Goal: Task Accomplishment & Management: Use online tool/utility

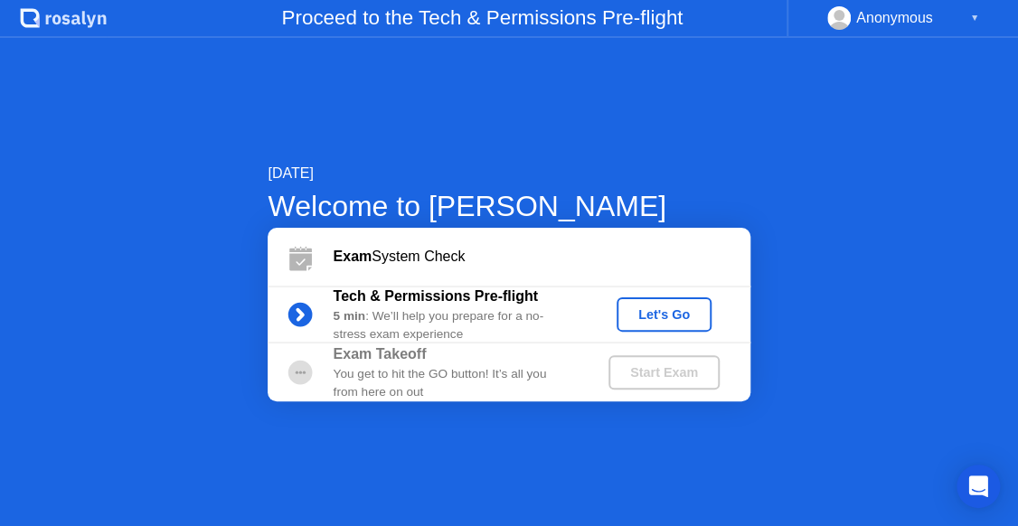
click at [680, 318] on div "Let's Go" at bounding box center [664, 314] width 80 height 14
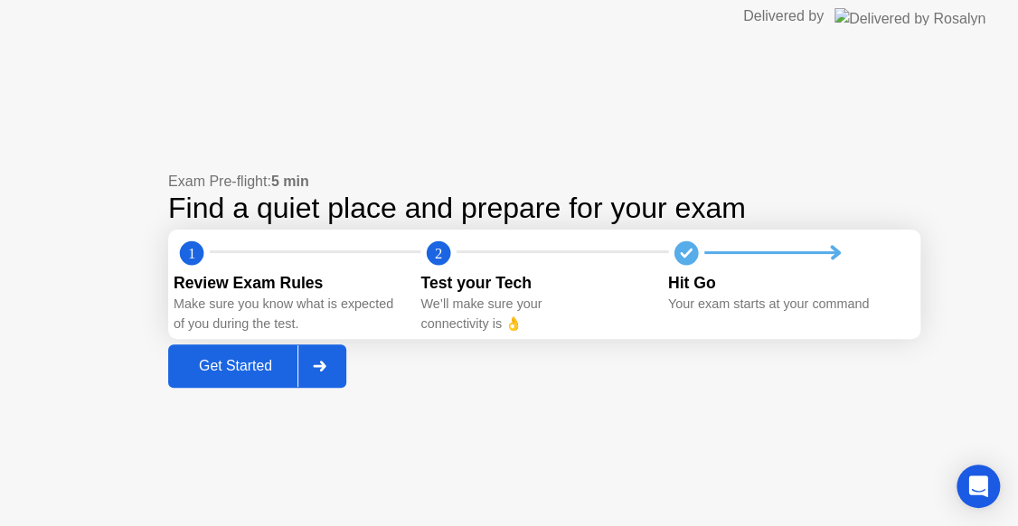
click at [257, 363] on div "Get Started" at bounding box center [236, 366] width 124 height 16
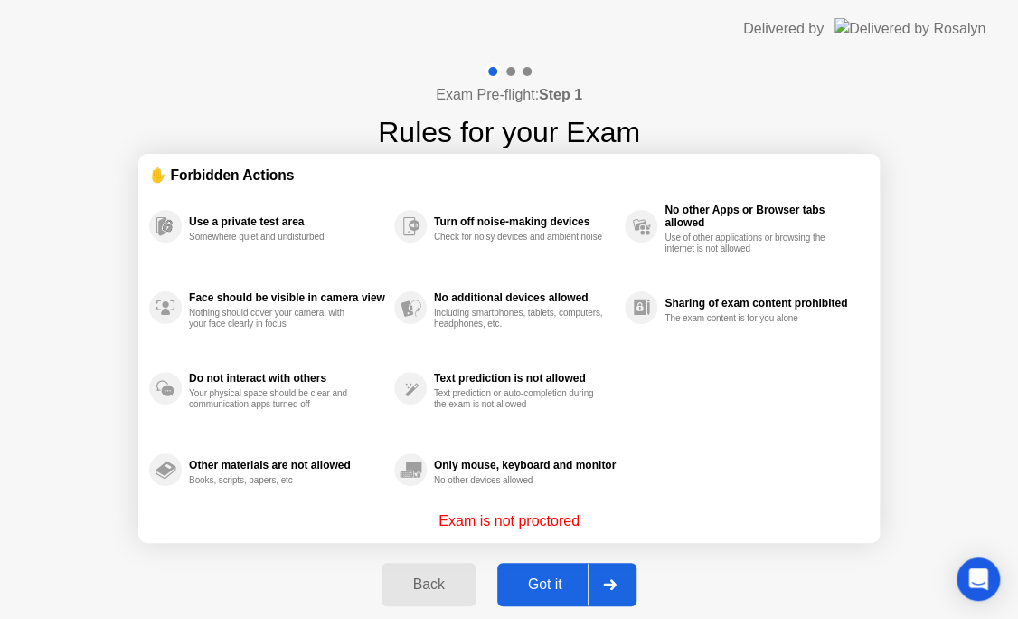
click at [546, 592] on div "Got it" at bounding box center [545, 584] width 85 height 16
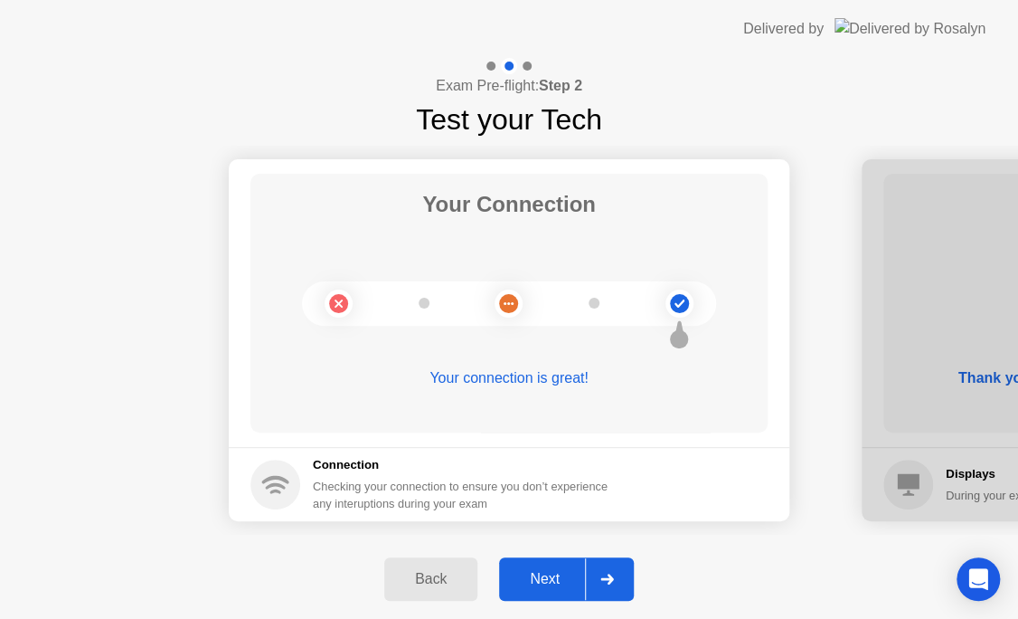
click at [540, 587] on div "Next" at bounding box center [545, 579] width 80 height 16
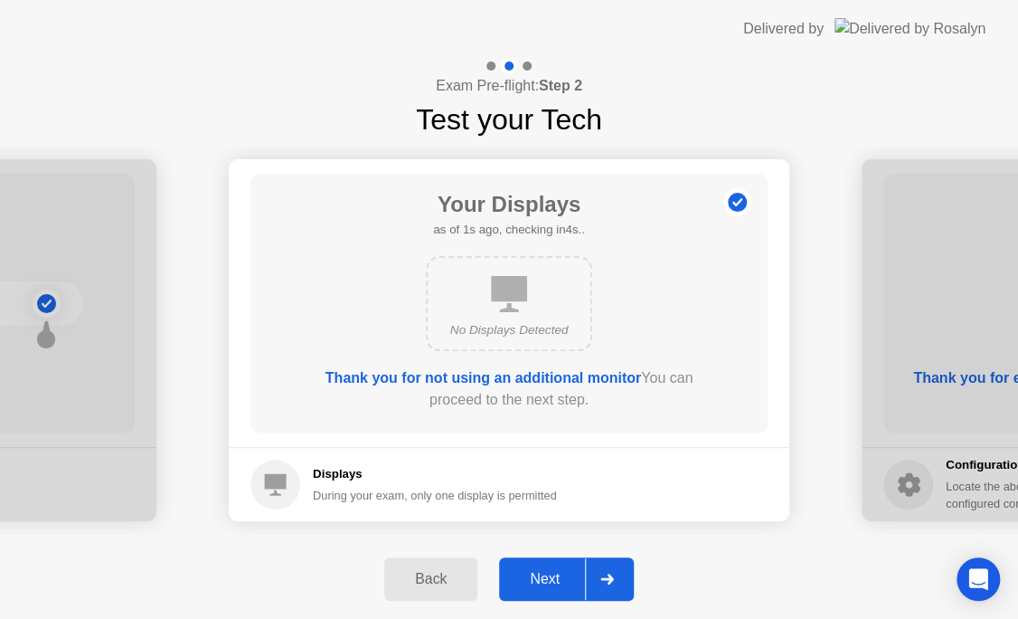
click at [570, 572] on div "Next" at bounding box center [545, 579] width 80 height 16
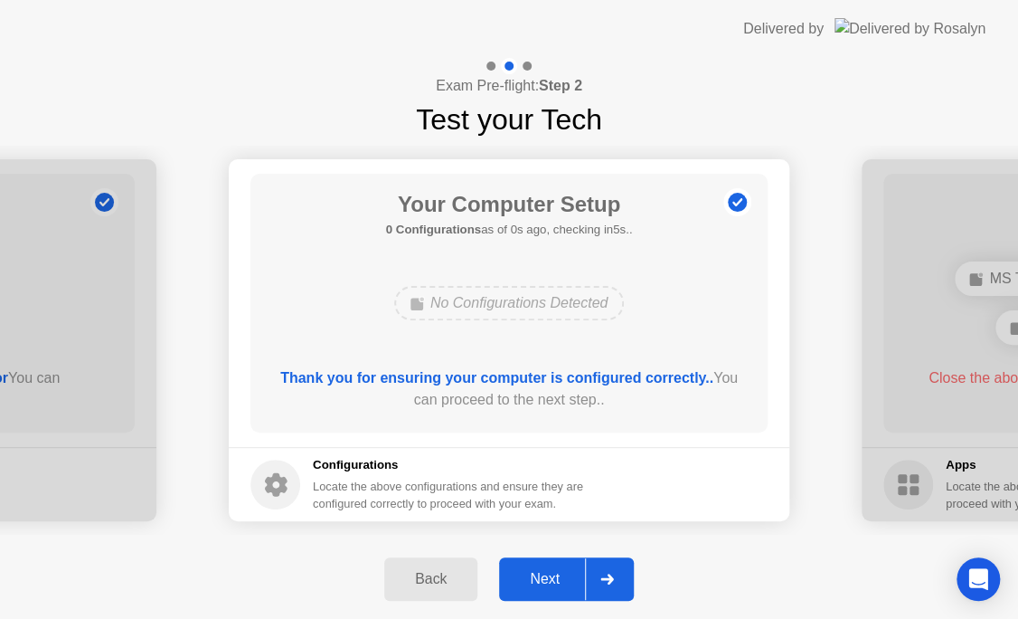
click at [532, 594] on button "Next" at bounding box center [566, 578] width 135 height 43
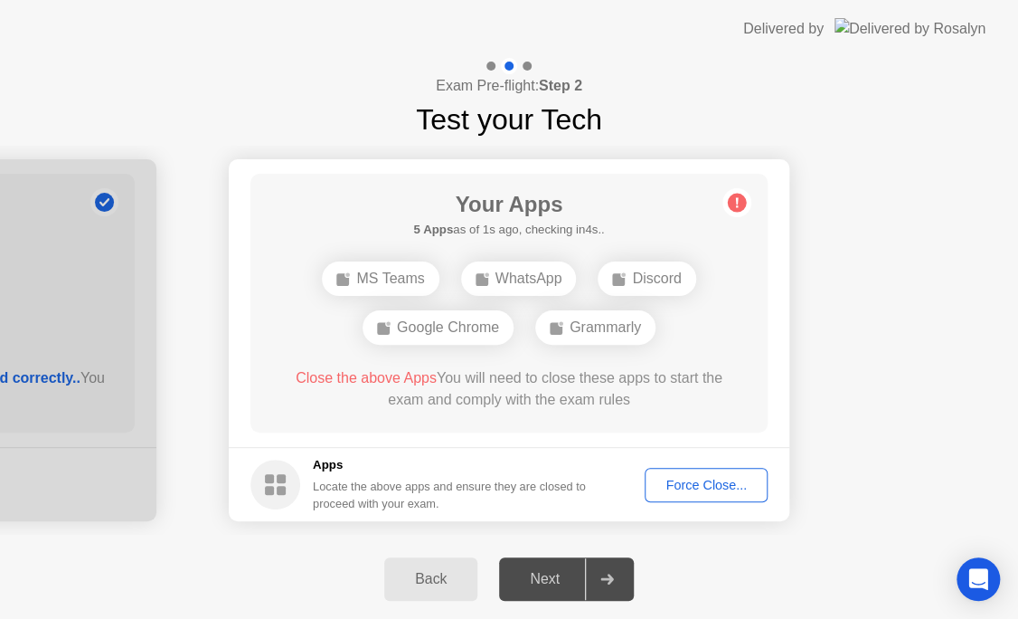
click at [699, 483] on div "Force Close..." at bounding box center [706, 485] width 110 height 14
click at [729, 485] on div "Force Close..." at bounding box center [706, 485] width 110 height 14
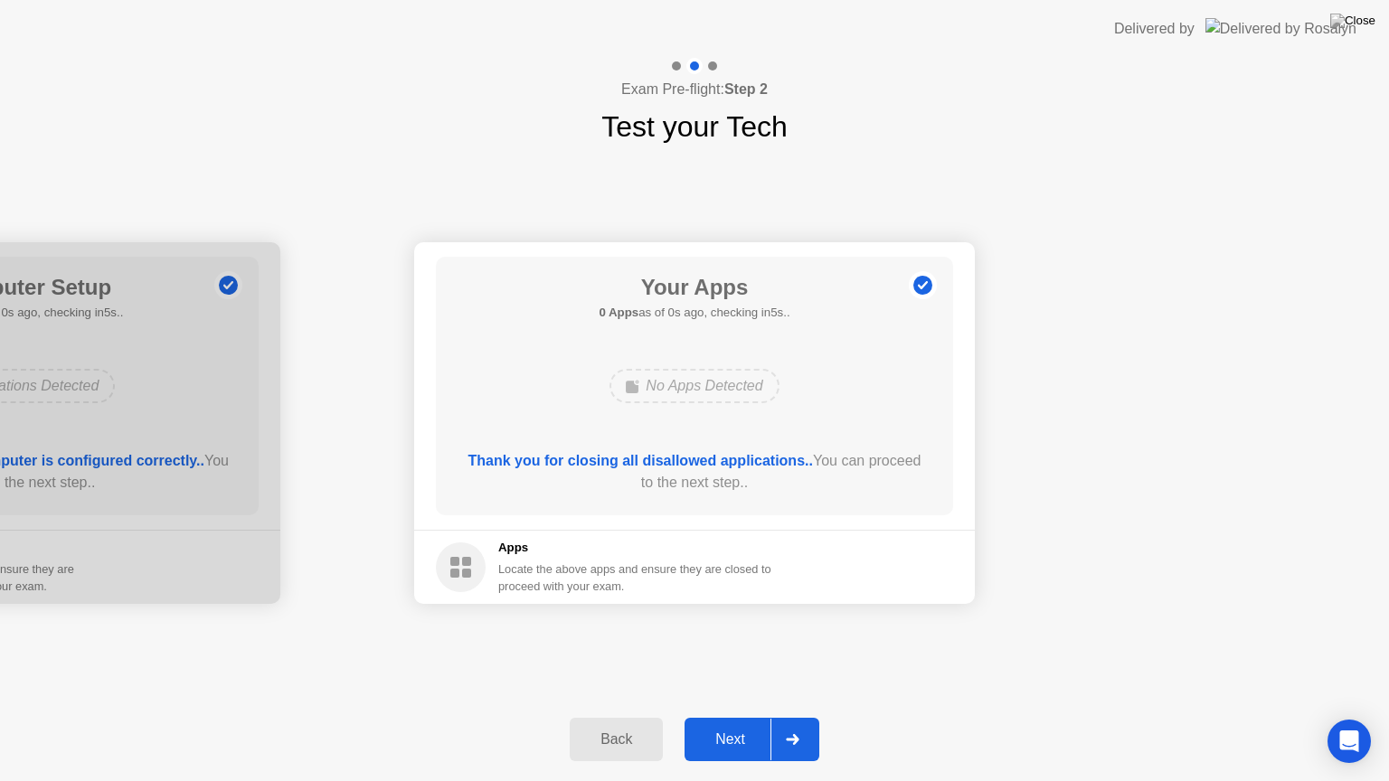
click at [759, 732] on div "Next" at bounding box center [730, 740] width 80 height 16
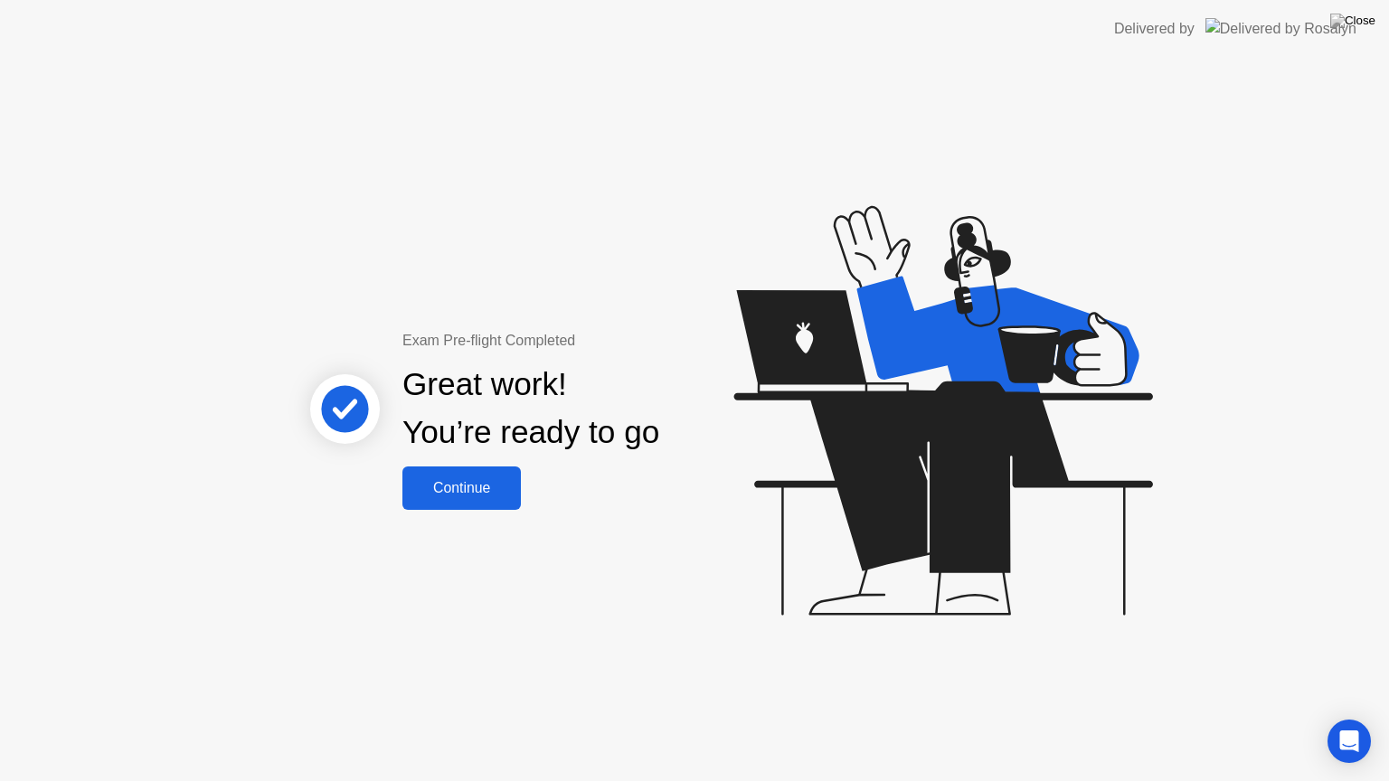
click at [487, 499] on button "Continue" at bounding box center [461, 488] width 118 height 43
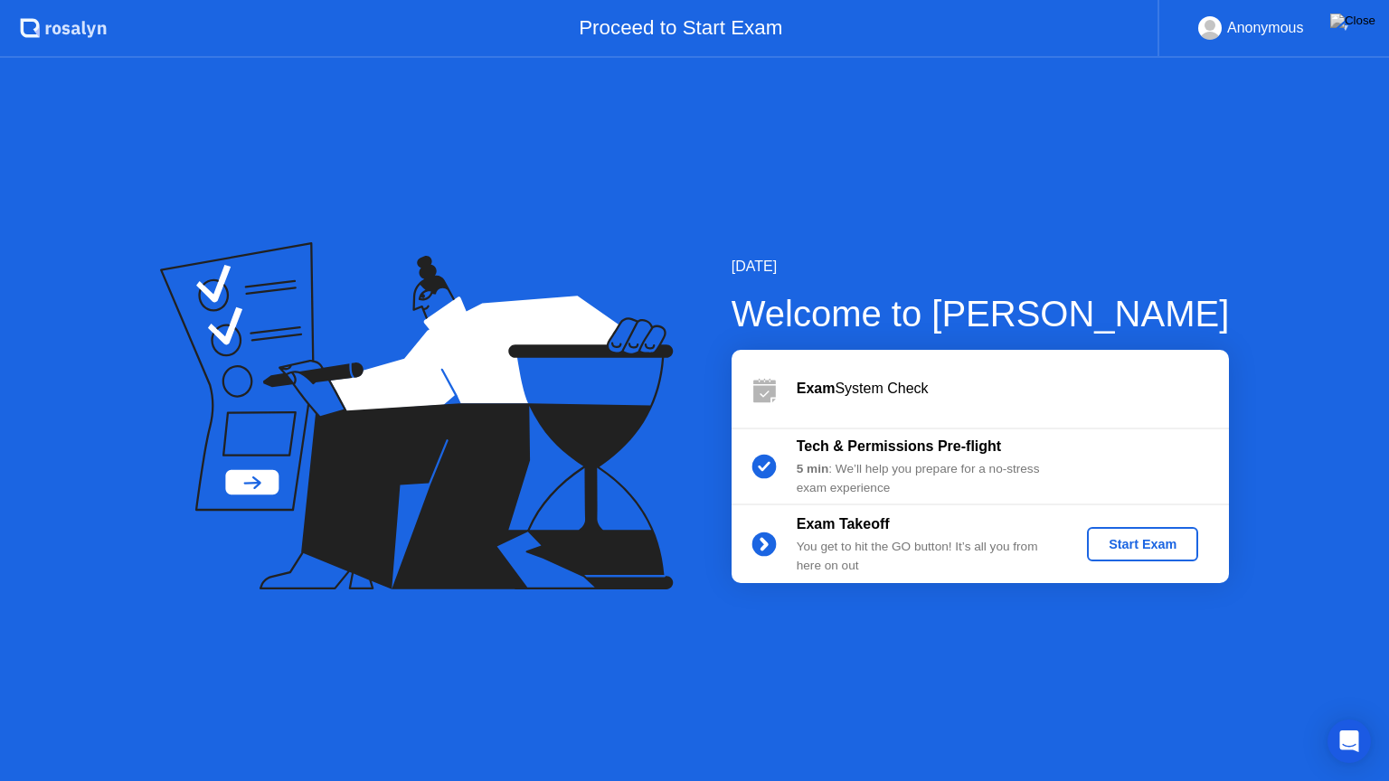
click at [1143, 552] on div "Start Exam" at bounding box center [1142, 544] width 97 height 14
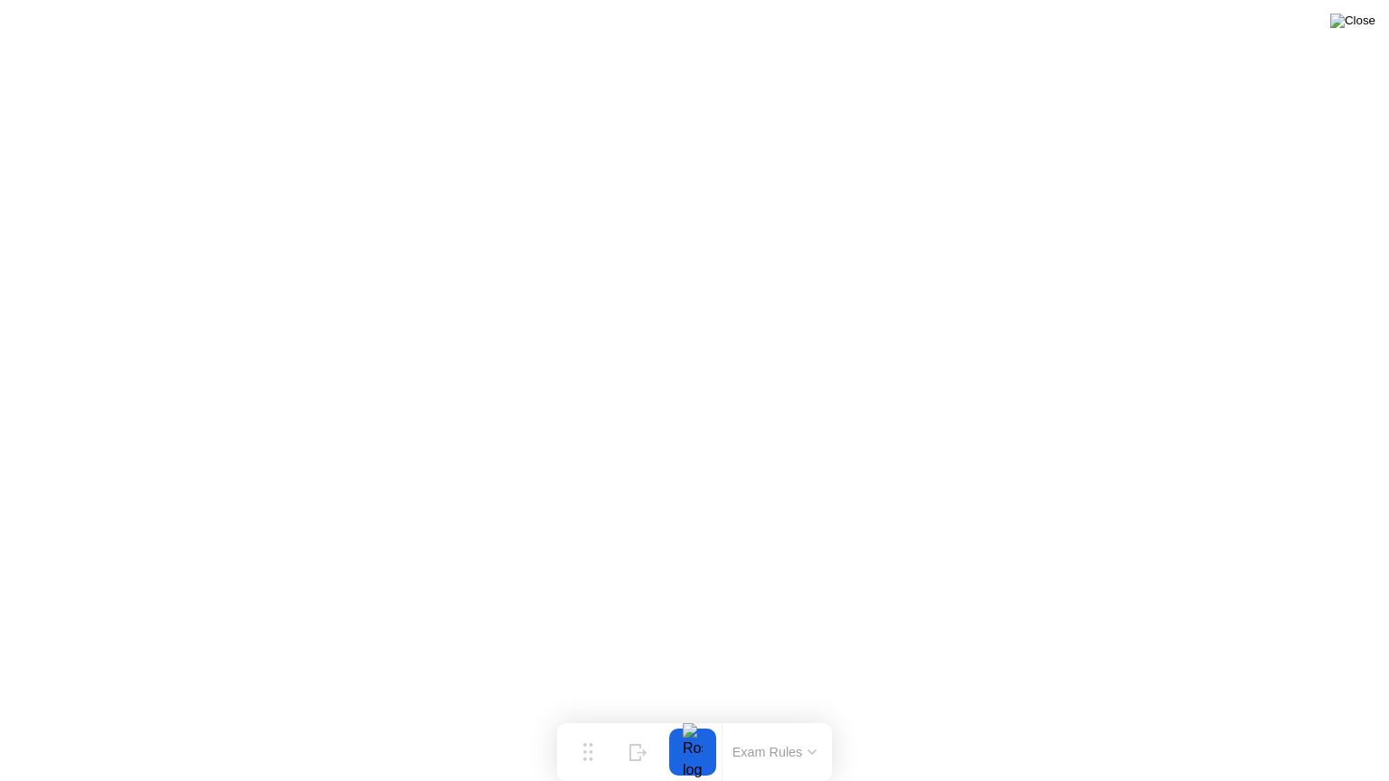
click at [1364, 28] on img at bounding box center [1352, 21] width 45 height 14
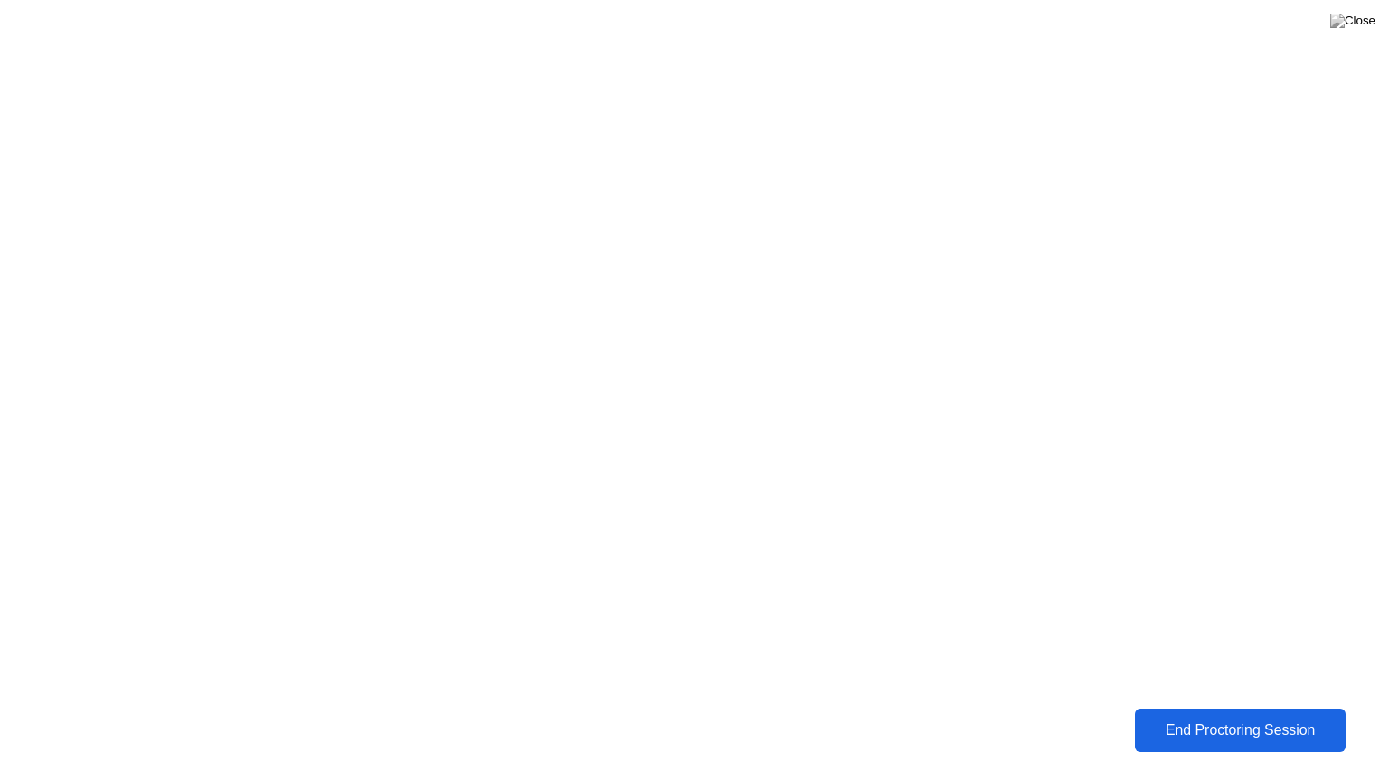
click at [1207, 737] on div "End Proctoring Session" at bounding box center [1240, 731] width 200 height 16
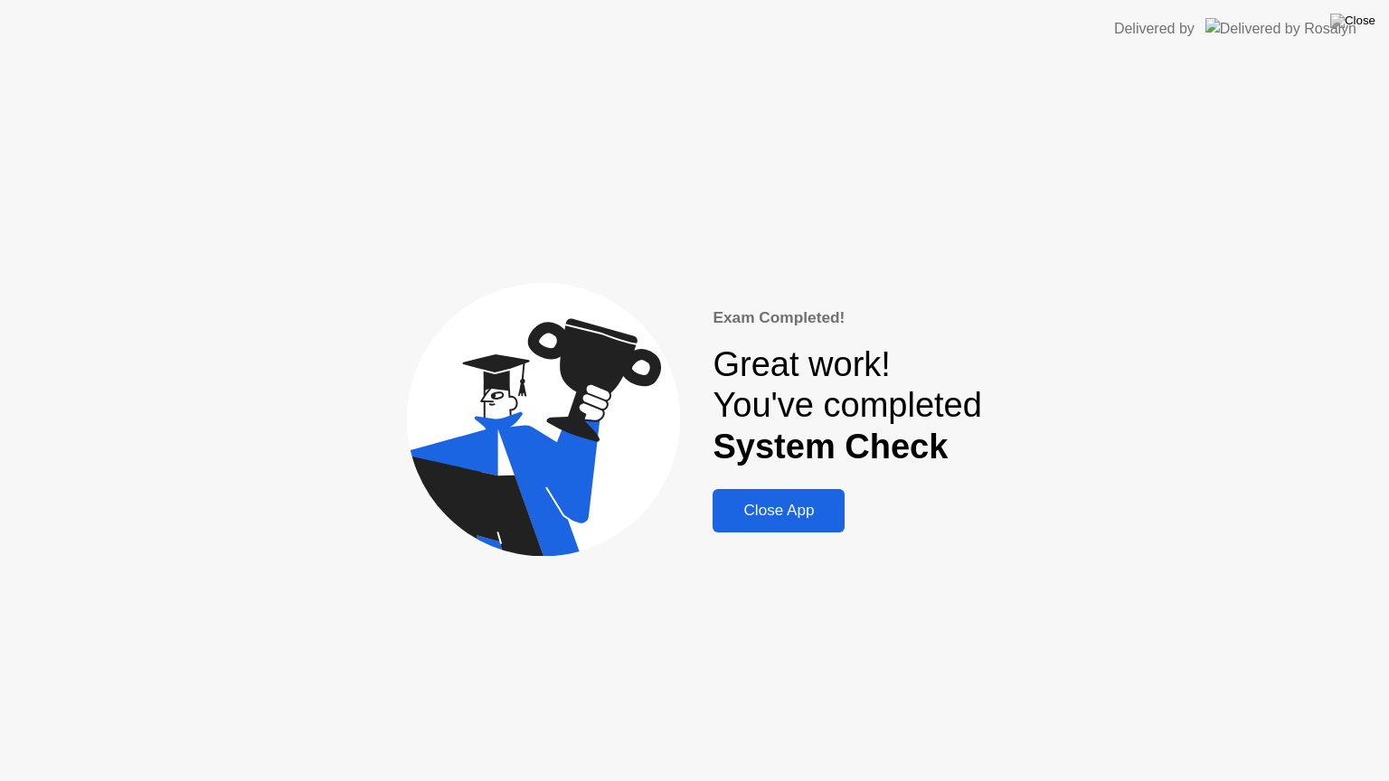
click at [793, 523] on button "Close App" at bounding box center [779, 510] width 132 height 43
